Goal: Task Accomplishment & Management: Manage account settings

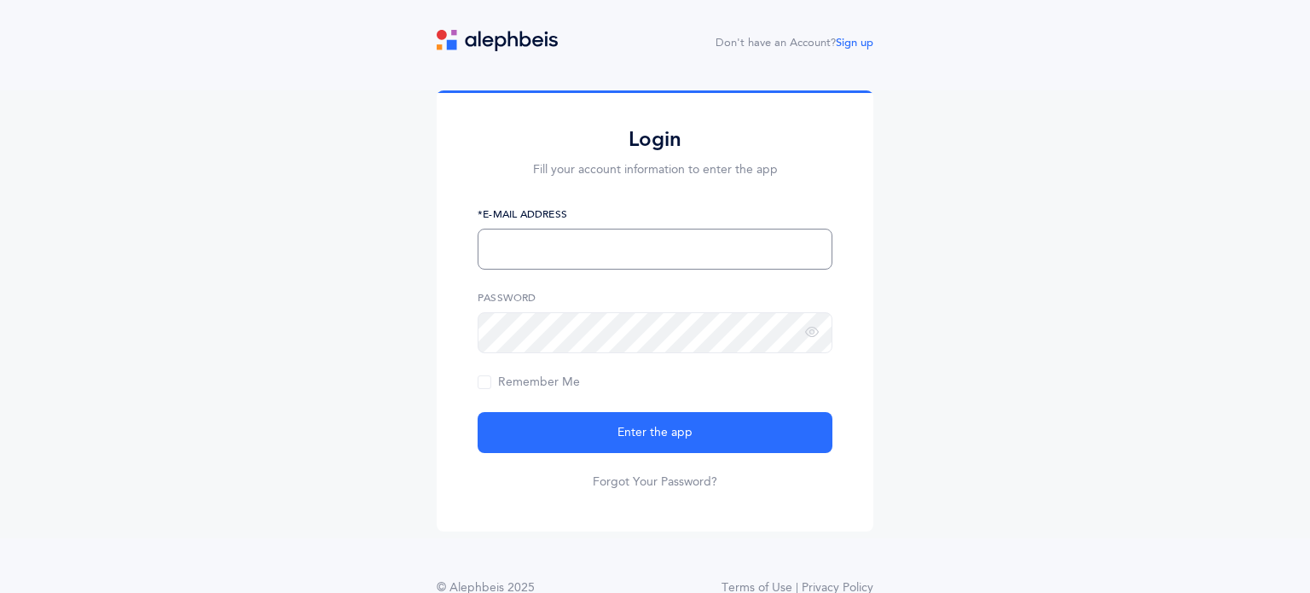
paste input "[EMAIL_ADDRESS][DOMAIN_NAME]"
type input "[EMAIL_ADDRESS][DOMAIN_NAME]"
click at [505, 127] on h2 "Login" at bounding box center [654, 139] width 355 height 26
click at [489, 375] on span "Remember Me" at bounding box center [528, 382] width 102 height 14
click at [0, 0] on input "Remember Me" at bounding box center [0, 0] width 0 height 0
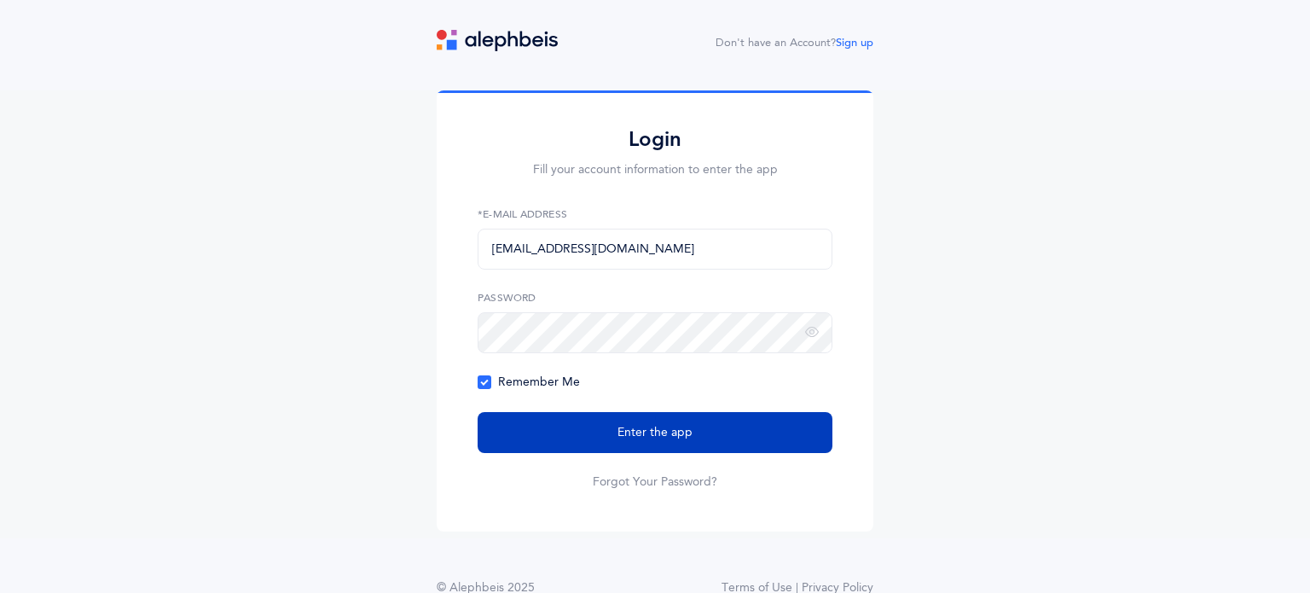
click at [593, 416] on button "Enter the app" at bounding box center [654, 432] width 355 height 41
